Goal: Transaction & Acquisition: Purchase product/service

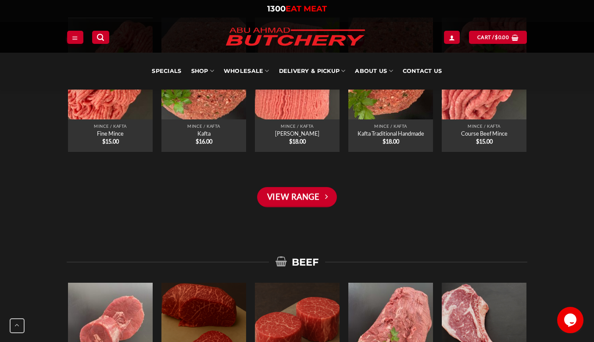
click at [154, 209] on div "View Range" at bounding box center [297, 201] width 303 height 28
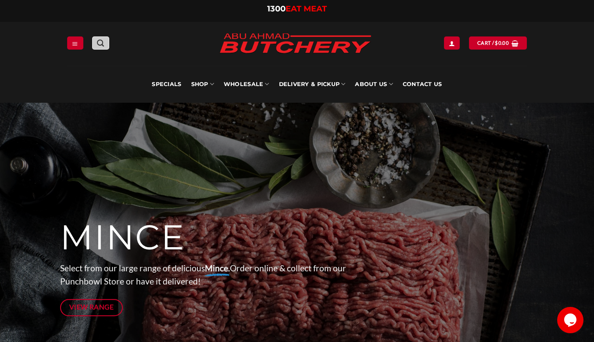
click at [103, 45] on icon "Search" at bounding box center [100, 43] width 7 height 8
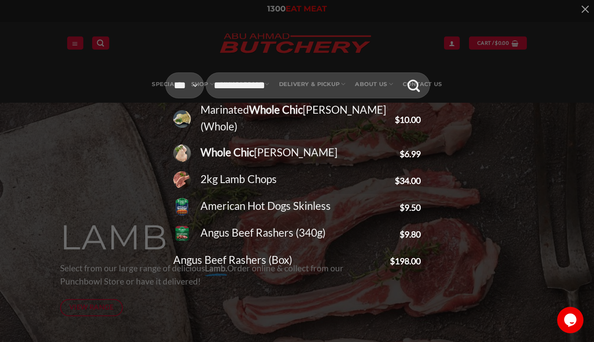
type input "**********"
click at [401, 72] on button "Submit" at bounding box center [414, 85] width 26 height 26
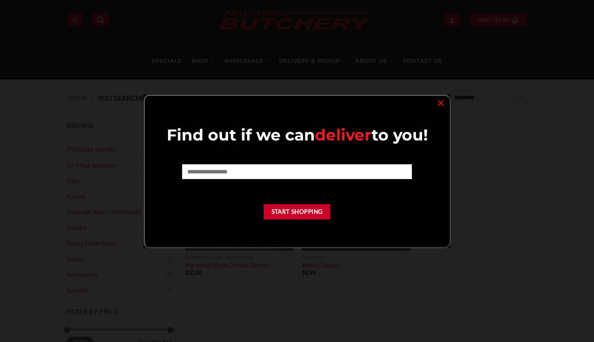
scroll to position [30, 0]
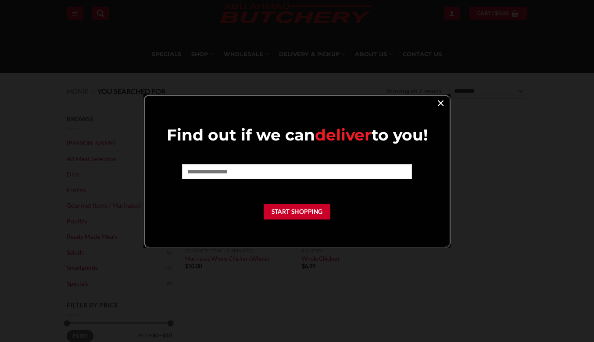
click at [441, 100] on link "×" at bounding box center [440, 103] width 13 height 12
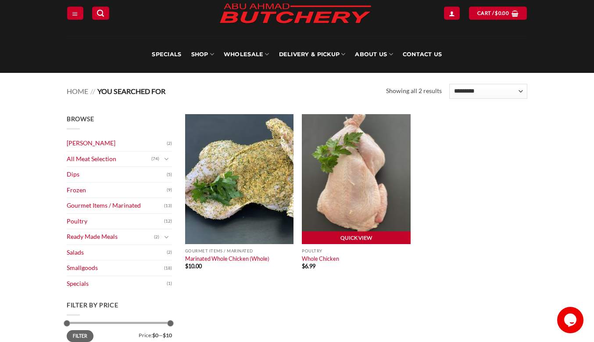
scroll to position [0, 0]
click at [367, 205] on img at bounding box center [356, 179] width 108 height 130
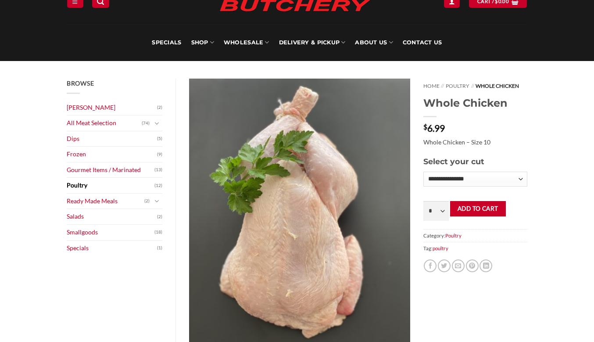
scroll to position [73, 0]
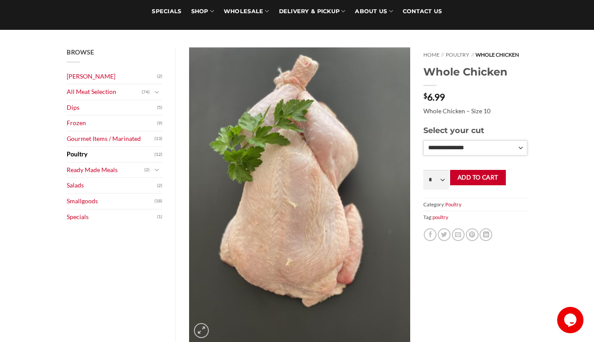
click at [474, 145] on select "**********" at bounding box center [475, 147] width 104 height 15
select select "*"
